Goal: Register for event/course

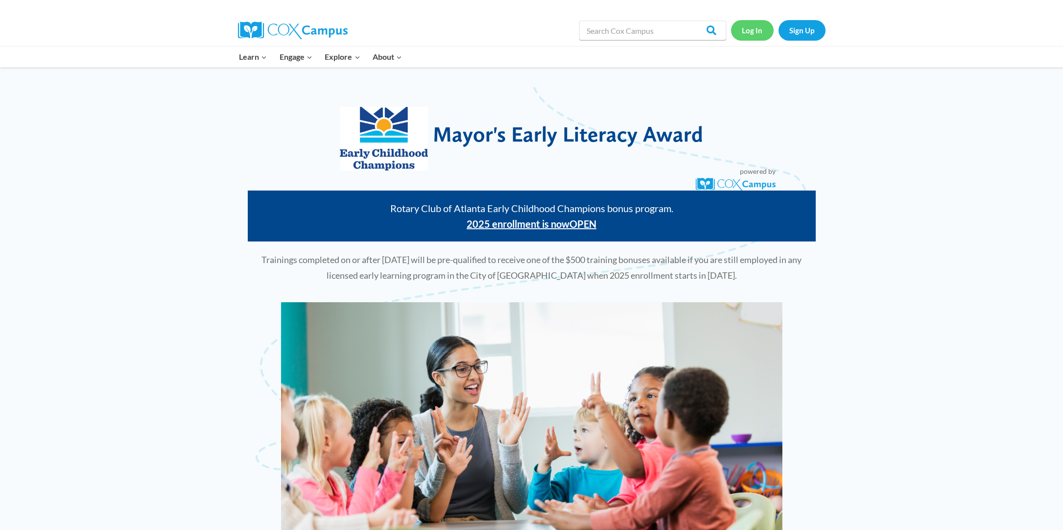
click at [751, 32] on link "Log In" at bounding box center [752, 30] width 43 height 20
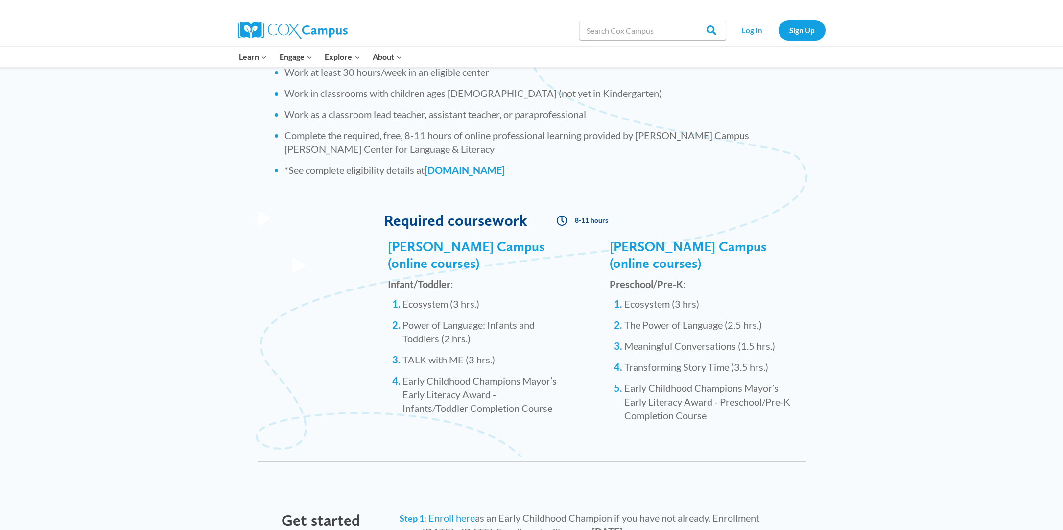
scroll to position [874, 0]
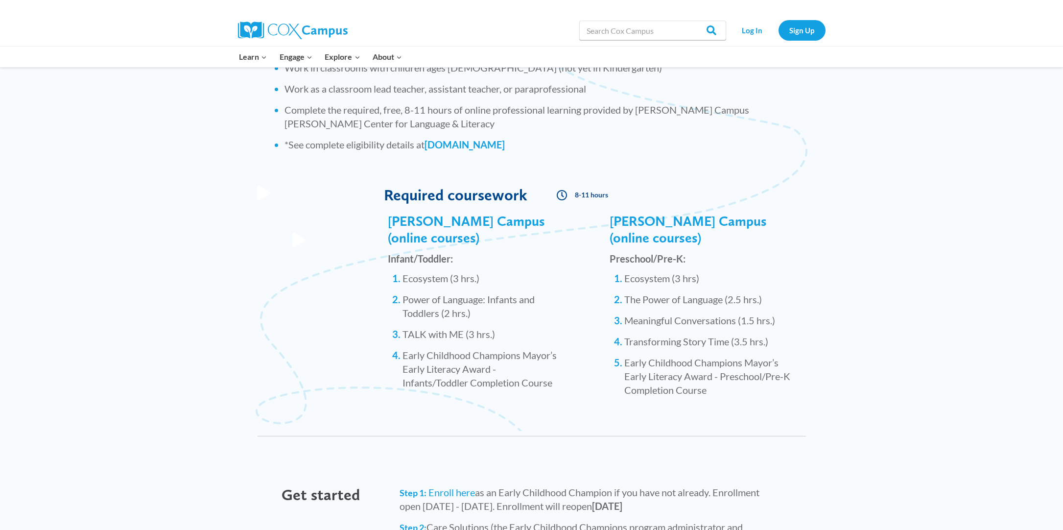
click at [559, 196] on icon at bounding box center [562, 194] width 11 height 11
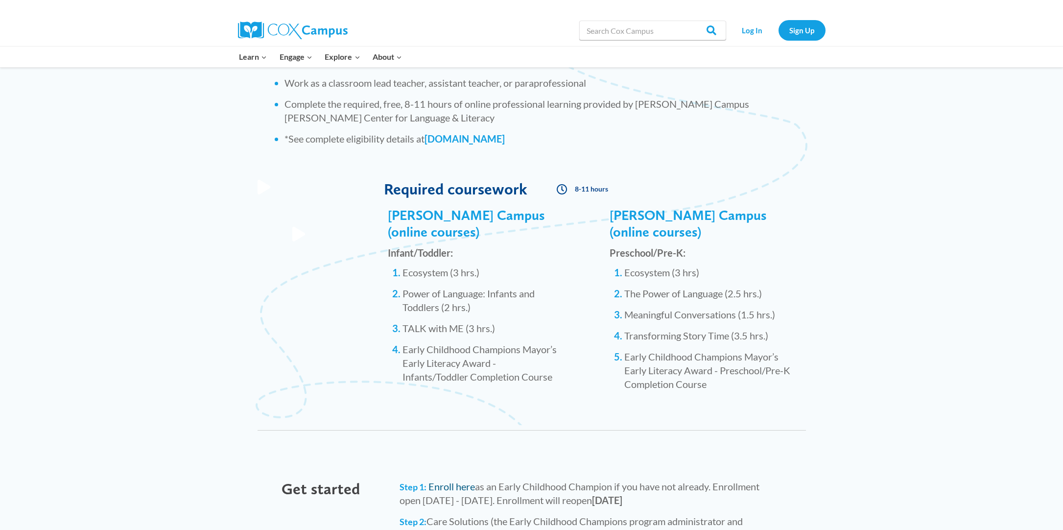
click at [439, 479] on li "Step 1: Enroll here as an Early Childhood Champion if you have not already. Enr…" at bounding box center [588, 492] width 377 height 27
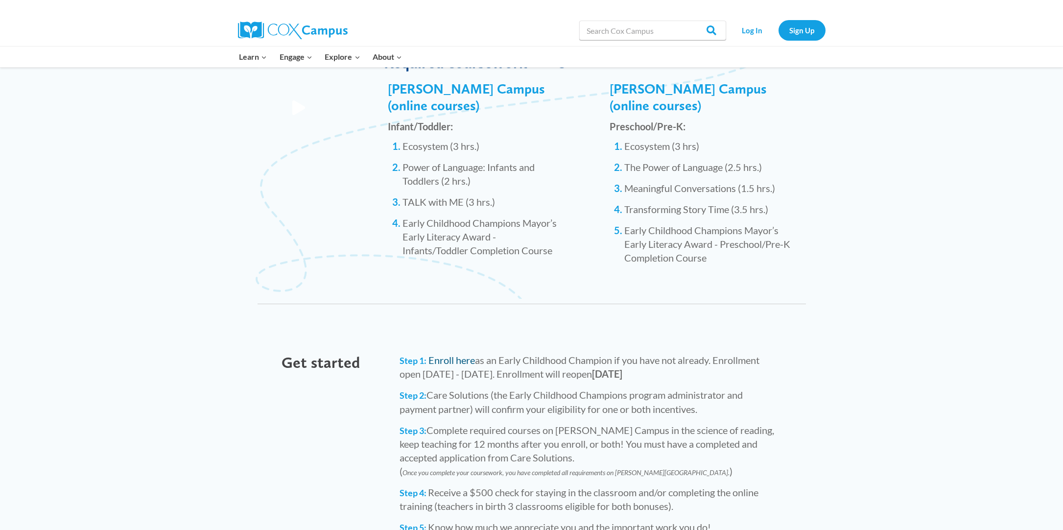
scroll to position [1009, 0]
click at [452, 354] on link "Enroll here" at bounding box center [451, 360] width 47 height 12
click at [462, 354] on link "Enroll here" at bounding box center [451, 360] width 47 height 12
click at [757, 34] on link "Log In" at bounding box center [752, 30] width 43 height 20
